Goal: Task Accomplishment & Management: Complete application form

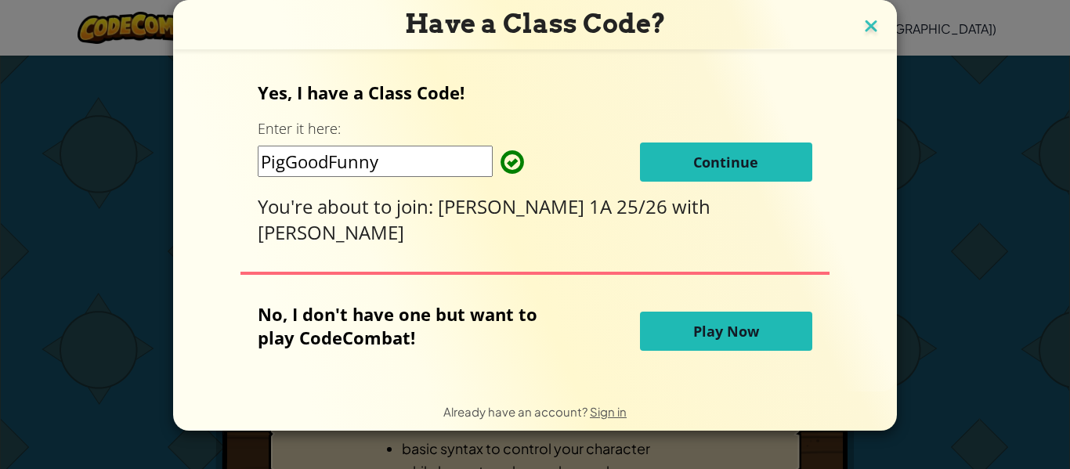
click at [866, 20] on img at bounding box center [871, 28] width 20 height 24
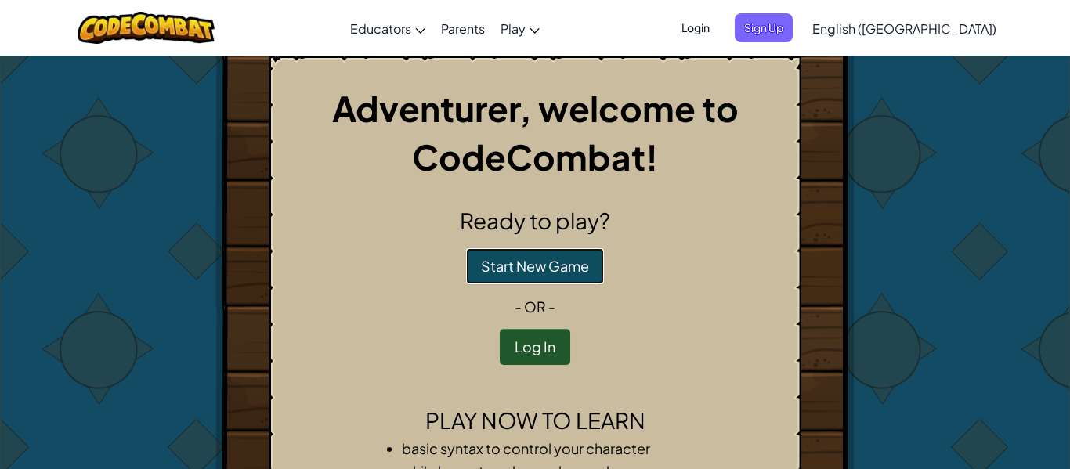
click at [541, 268] on button "Start New Game" at bounding box center [535, 266] width 138 height 36
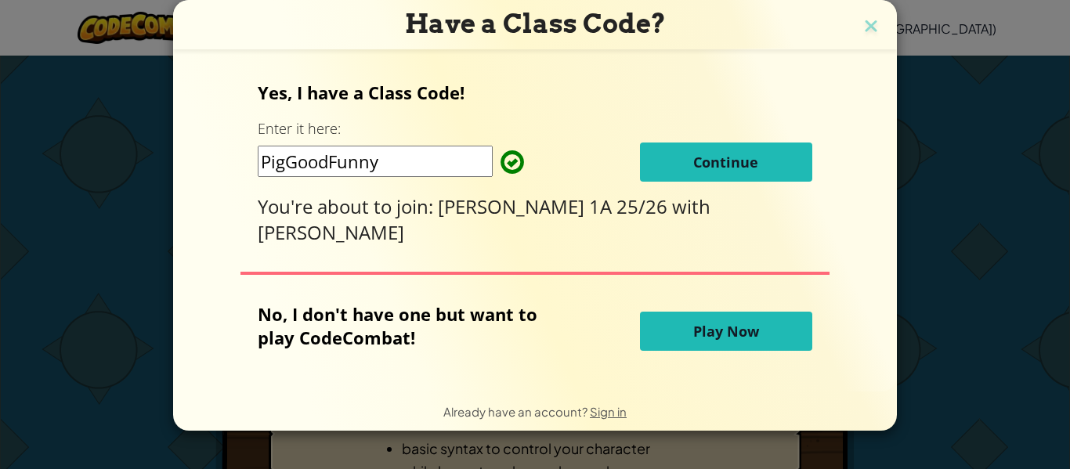
drag, startPoint x: 208, startPoint y: 323, endPoint x: 208, endPoint y: 331, distance: 8.7
click at [208, 331] on div "Yes, I have a Class Code! Enter it here: PigGoodFunny Continue You're about to …" at bounding box center [535, 220] width 693 height 307
drag, startPoint x: 208, startPoint y: 331, endPoint x: 208, endPoint y: 378, distance: 47.0
click at [208, 378] on form "Yes, I have a Class Code! Enter it here: PigGoodFunny Continue You're about to …" at bounding box center [535, 220] width 724 height 342
click at [206, 378] on form "Yes, I have a Class Code! Enter it here: PigGoodFunny Continue You're about to …" at bounding box center [535, 220] width 724 height 342
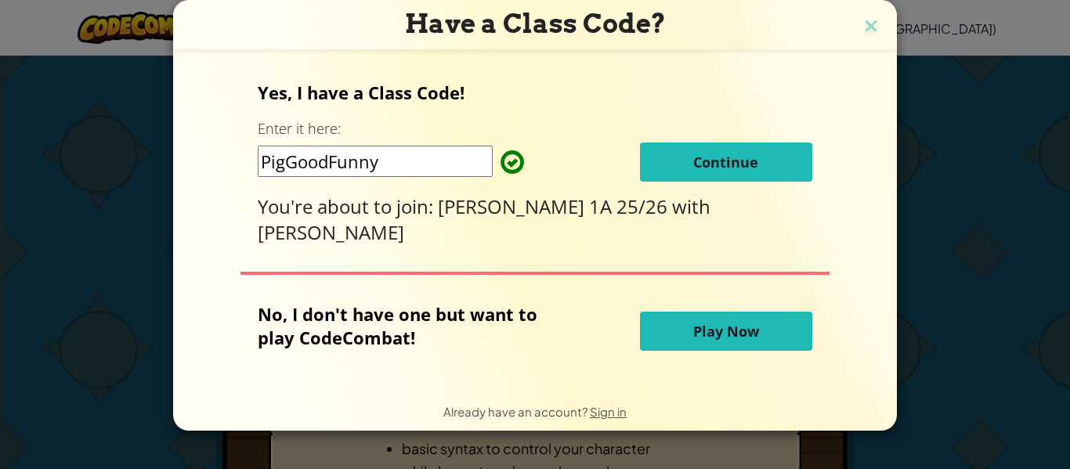
click at [205, 378] on form "Yes, I have a Class Code! Enter it here: PigGoodFunny Continue You're about to …" at bounding box center [535, 220] width 724 height 342
click at [176, 371] on form "Yes, I have a Class Code! Enter it here: PigGoodFunny Continue You're about to …" at bounding box center [535, 220] width 724 height 342
click at [774, 169] on button "Continue" at bounding box center [726, 162] width 172 height 39
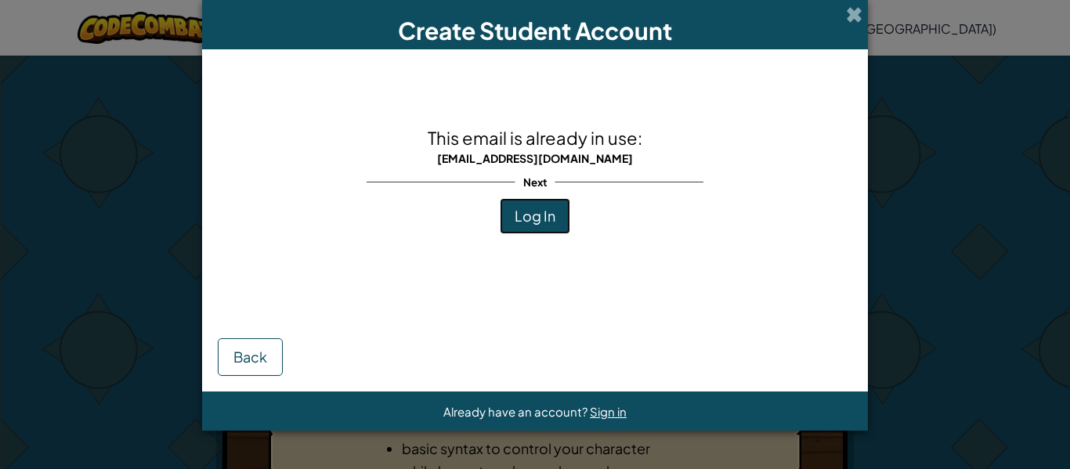
click at [559, 212] on button "Log In" at bounding box center [535, 216] width 71 height 36
